Goal: Task Accomplishment & Management: Use online tool/utility

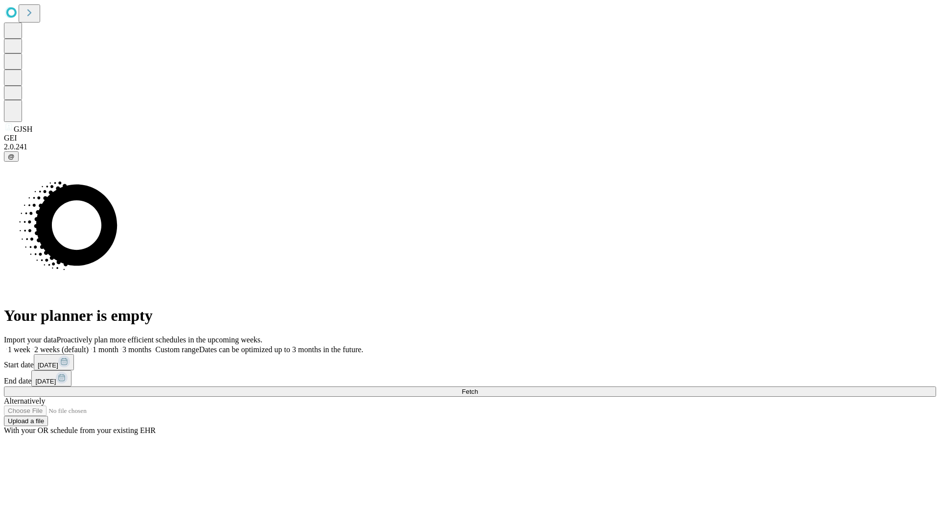
click at [478, 388] on span "Fetch" at bounding box center [469, 391] width 16 height 7
